Goal: Task Accomplishment & Management: Manage account settings

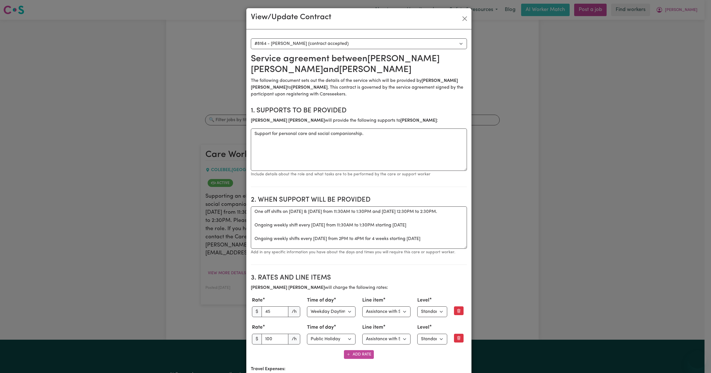
select select "7776"
select select "WEEKDAY_DAYTIME"
select select "ASSISTANCE_SELF_CARE"
select select "ONE"
select select "PUBLIC_HOLIDAY"
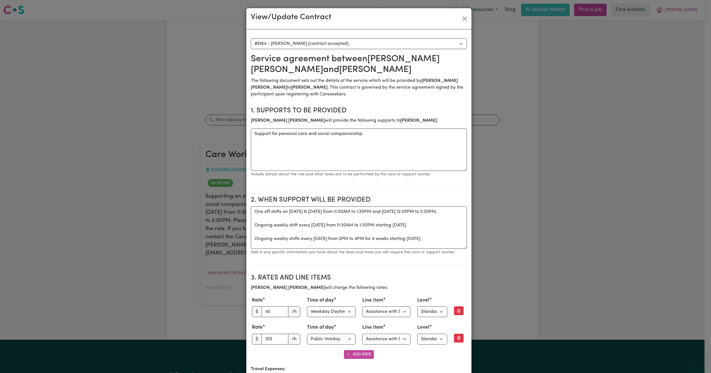
select select "ASSISTANCE_SELF_CARE"
select select "ONE"
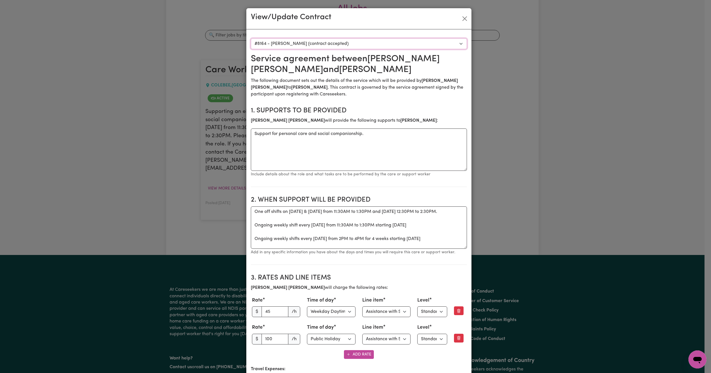
click at [317, 43] on select "Select a care worker to view [DEMOGRAPHIC_DATA] #8164 - [PERSON_NAME] (contract…" at bounding box center [359, 43] width 216 height 11
click at [388, 313] on select "Select line item Assistance with Self Care Activities Assistance with personal …" at bounding box center [386, 311] width 49 height 11
click at [478, 7] on div "View/Update Contract Select a contract to view Select a care worker to view [DE…" at bounding box center [355, 186] width 711 height 373
click at [461, 18] on button "Close" at bounding box center [464, 18] width 9 height 9
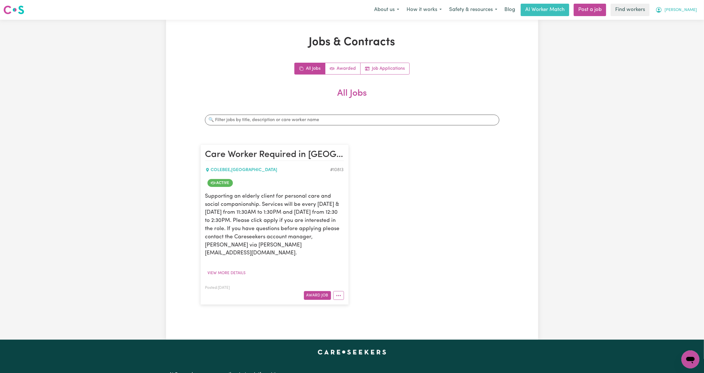
click at [685, 5] on button "[PERSON_NAME]" at bounding box center [676, 10] width 49 height 12
click at [683, 34] on link "Logout" at bounding box center [678, 32] width 45 height 11
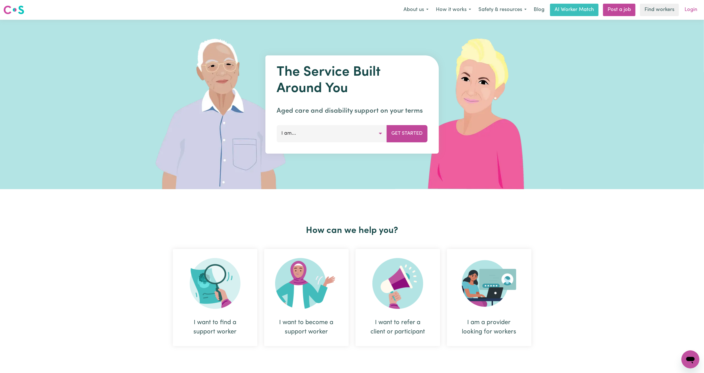
click at [691, 12] on link "Login" at bounding box center [690, 10] width 19 height 12
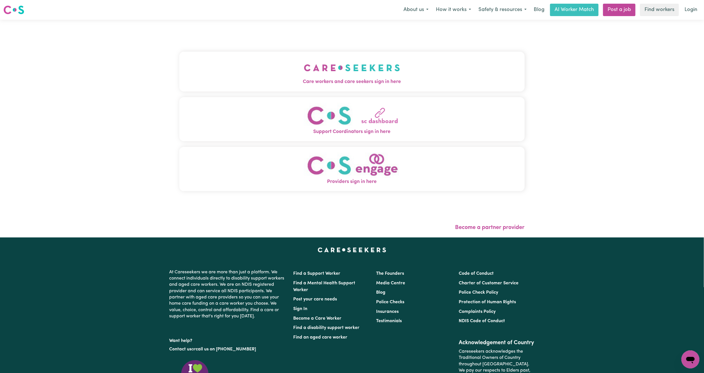
click at [304, 73] on img "Care workers and care seekers sign in here" at bounding box center [352, 67] width 96 height 21
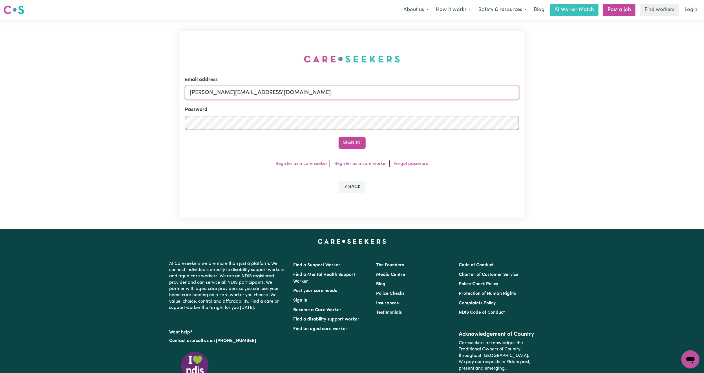
click at [252, 90] on input "[PERSON_NAME][EMAIL_ADDRESS][DOMAIN_NAME]" at bounding box center [352, 93] width 334 height 14
drag, startPoint x: 217, startPoint y: 95, endPoint x: 362, endPoint y: 104, distance: 145.0
click at [362, 104] on form "Email address [EMAIL_ADDRESS][PERSON_NAME][DOMAIN_NAME] Password Sign In" at bounding box center [352, 112] width 334 height 73
drag, startPoint x: 238, startPoint y: 90, endPoint x: 231, endPoint y: 93, distance: 7.3
click at [238, 90] on input "[EMAIL_ADDRESS][PERSON_NAME][DOMAIN_NAME]" at bounding box center [352, 93] width 334 height 14
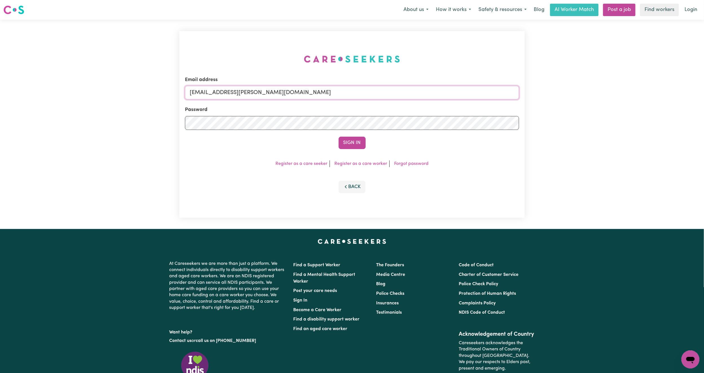
drag, startPoint x: 220, startPoint y: 95, endPoint x: 410, endPoint y: 112, distance: 190.9
click at [410, 112] on form "Email address [EMAIL_ADDRESS][PERSON_NAME][DOMAIN_NAME] Password Sign In" at bounding box center [352, 112] width 334 height 73
paste input "SimoneCarindale"
type input "[EMAIL_ADDRESS][DOMAIN_NAME]"
click at [357, 142] on button "Sign In" at bounding box center [352, 143] width 27 height 12
